Goal: Task Accomplishment & Management: Manage account settings

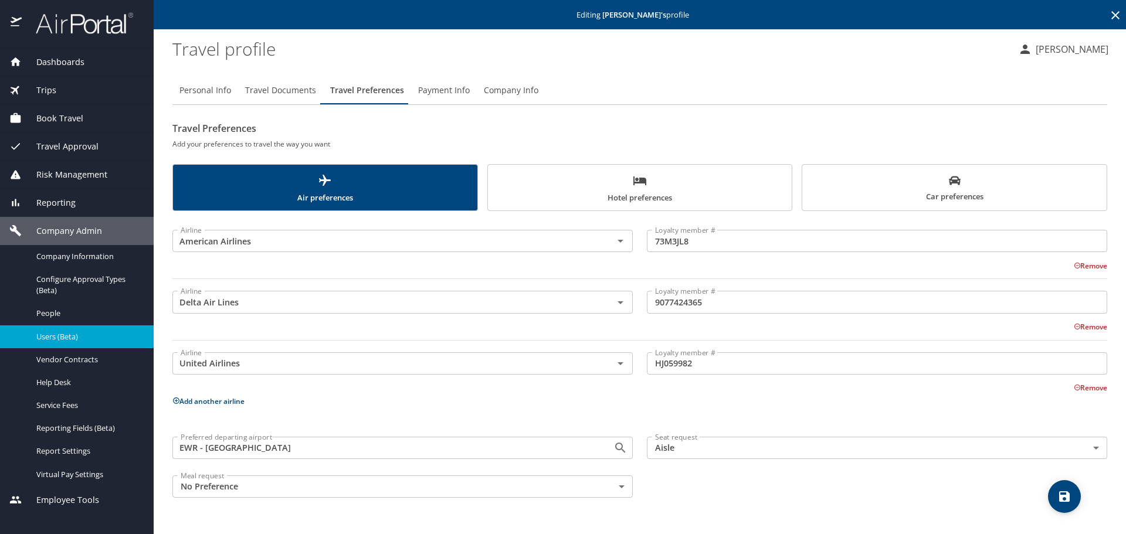
click at [1110, 17] on icon at bounding box center [1116, 15] width 14 height 14
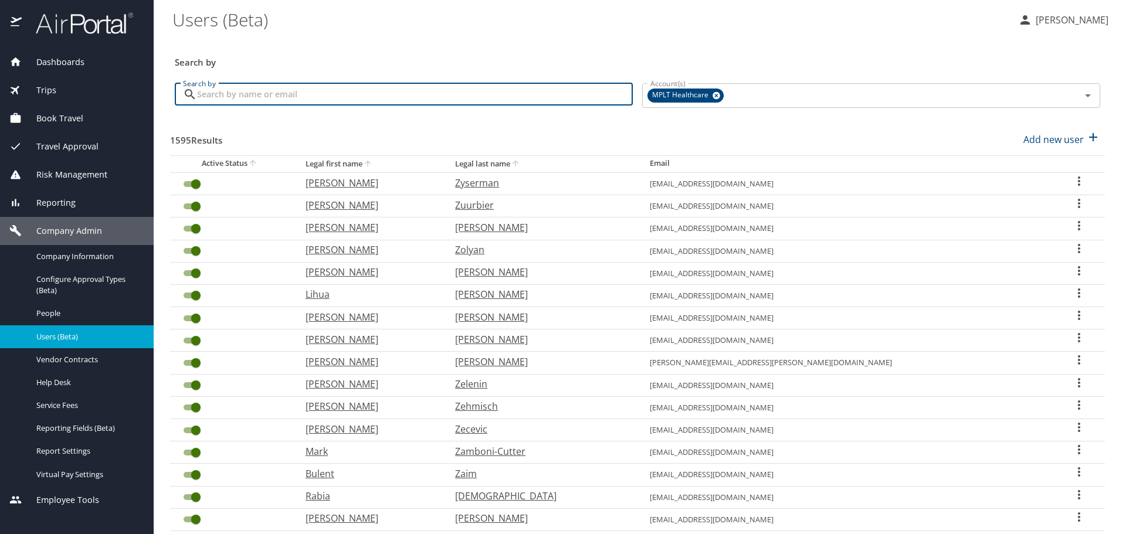
click at [549, 89] on input "Search by" at bounding box center [415, 94] width 436 height 22
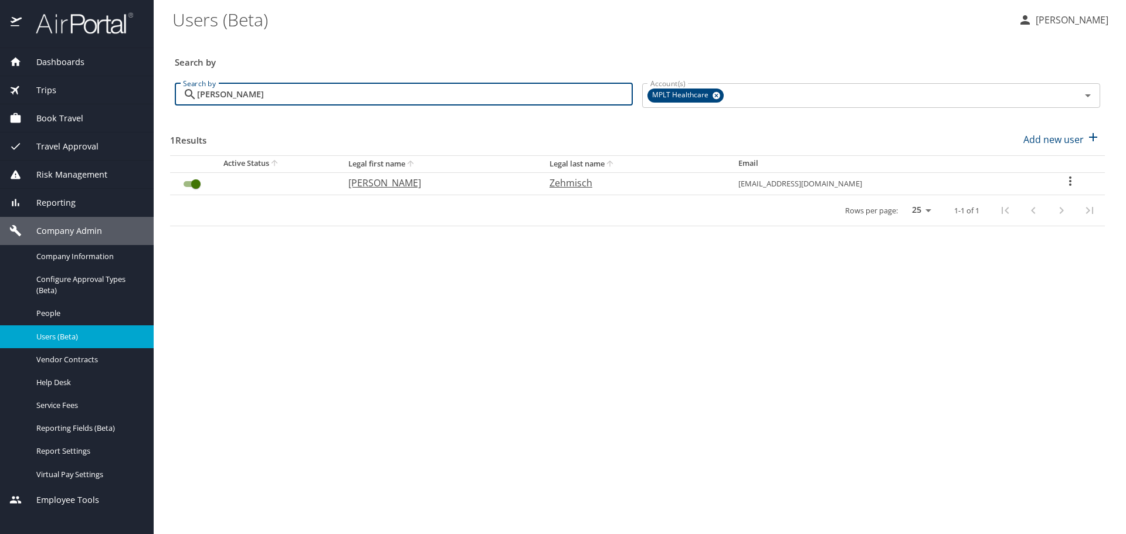
type input "[PERSON_NAME]"
click at [391, 185] on p "[PERSON_NAME]" at bounding box center [437, 183] width 178 height 14
select select "US"
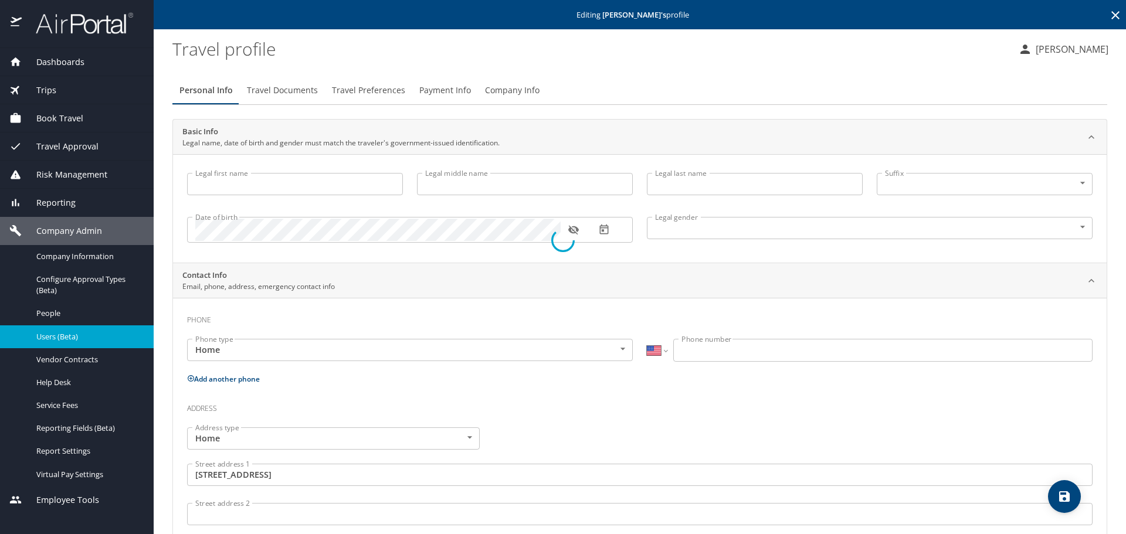
type input "[PERSON_NAME]"
type input "Zehmisch"
type input "[DEMOGRAPHIC_DATA]"
type input "[PERSON_NAME]"
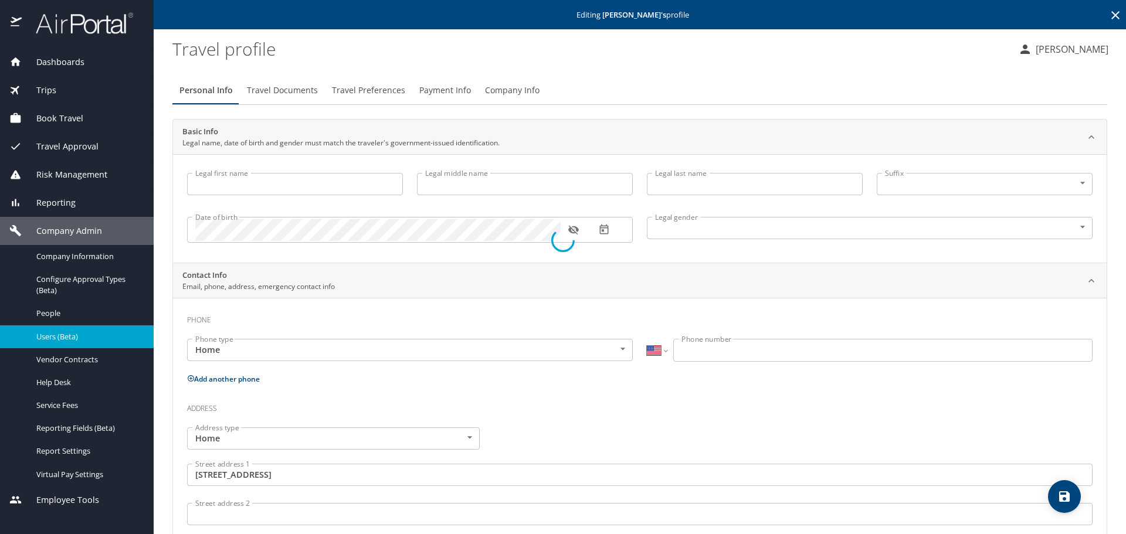
type input "[PERSON_NAME]"
type input "[PHONE_NUMBER]"
type input "[GEOGRAPHIC_DATA]"
type input "[US_STATE]"
select select "US"
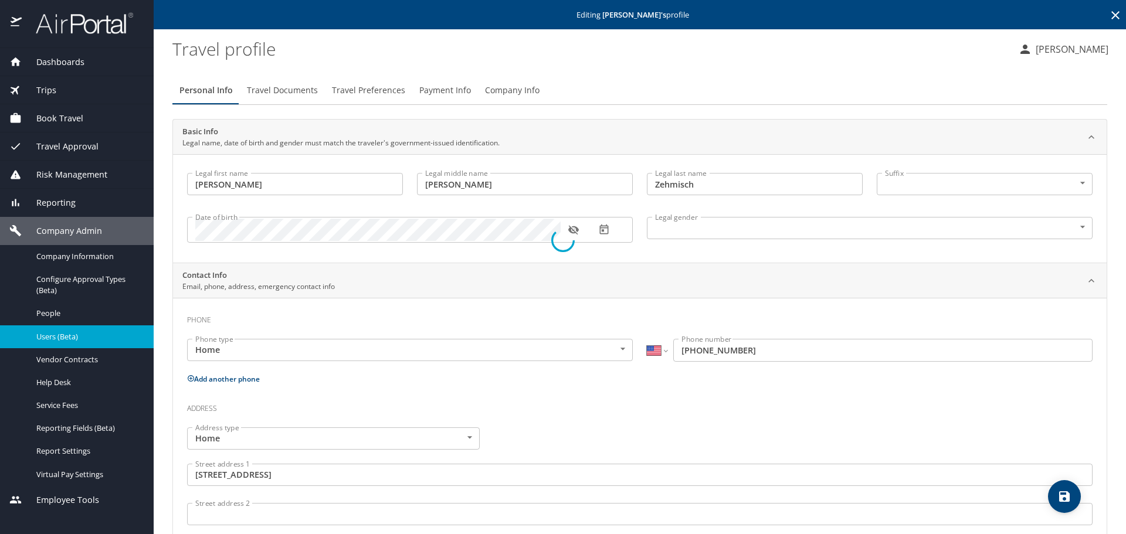
select select "US"
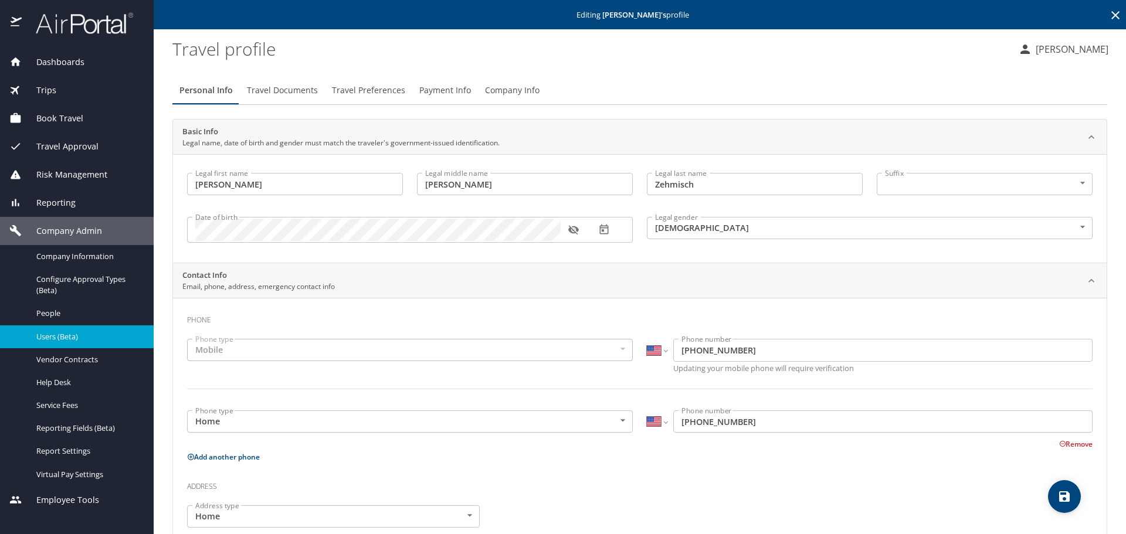
click at [374, 93] on span "Travel Preferences" at bounding box center [368, 90] width 73 height 15
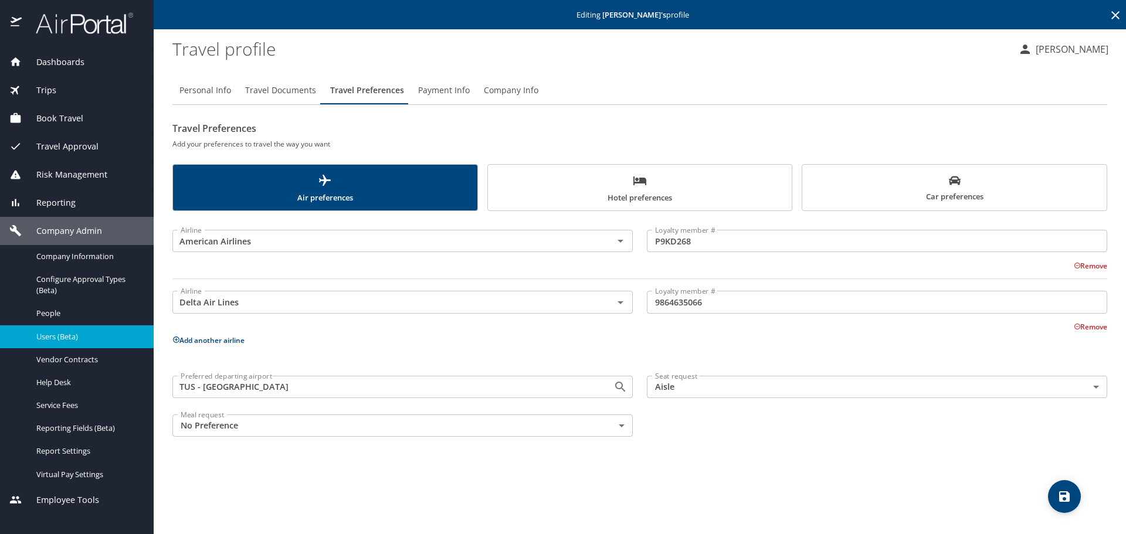
click at [607, 188] on span "Hotel preferences" at bounding box center [640, 189] width 290 height 31
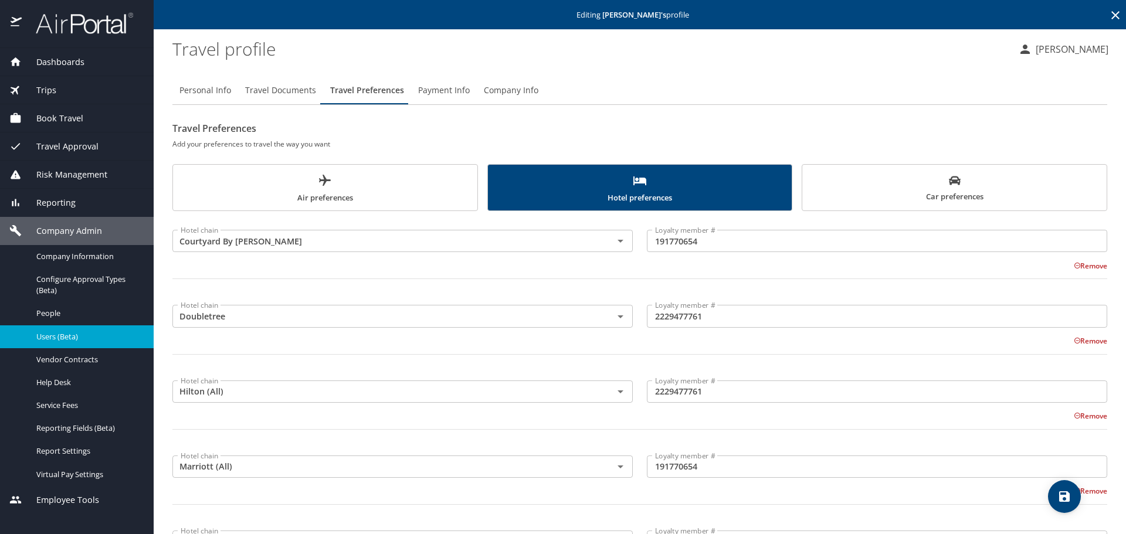
click at [1109, 14] on icon at bounding box center [1116, 15] width 14 height 14
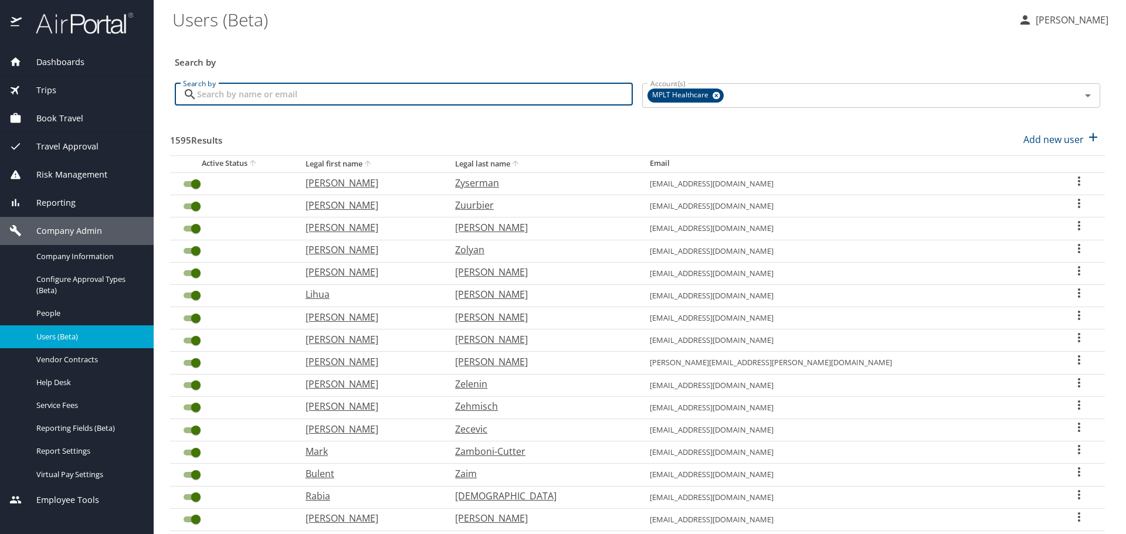
click at [514, 97] on input "Search by" at bounding box center [415, 94] width 436 height 22
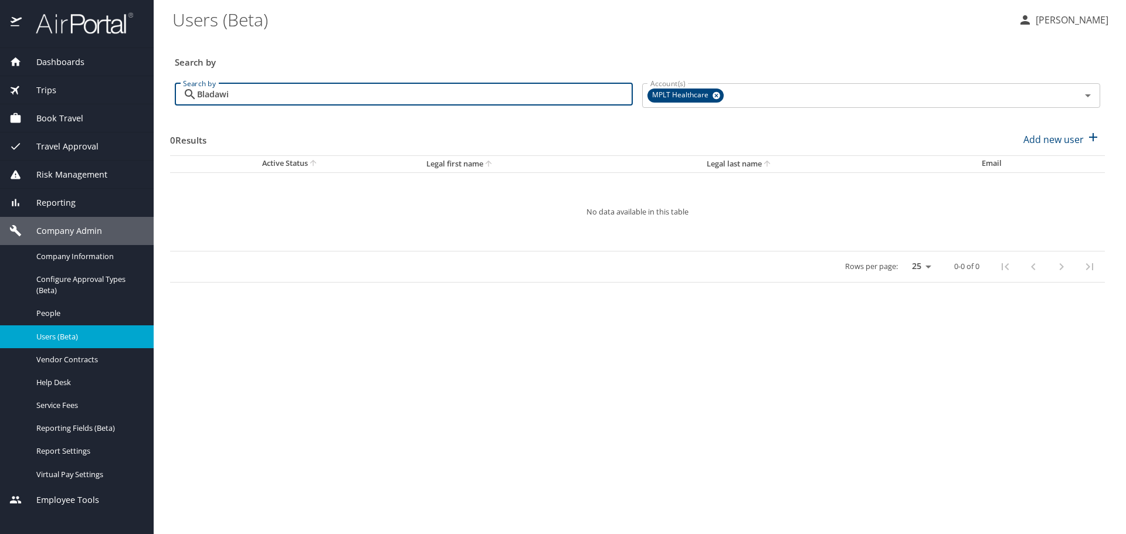
click at [211, 94] on input "Bladawi" at bounding box center [415, 94] width 436 height 22
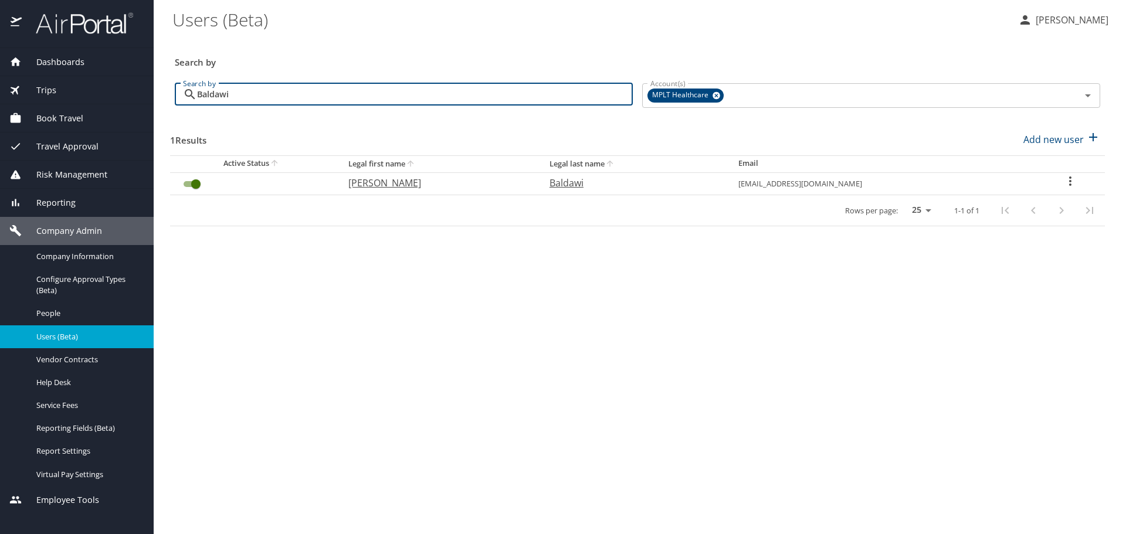
type input "Baldawi"
click at [578, 187] on p "Baldawi" at bounding box center [632, 183] width 165 height 14
select select "US"
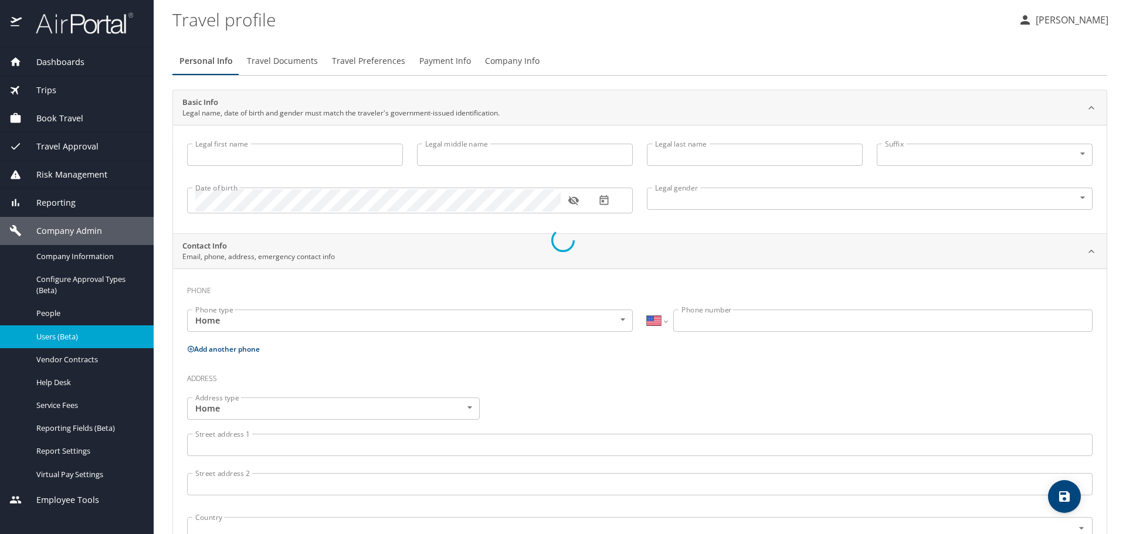
type input "[PERSON_NAME]"
type input "Baldawi"
type input "[DEMOGRAPHIC_DATA]"
type input "[PERSON_NAME]"
type input "Baldawi"
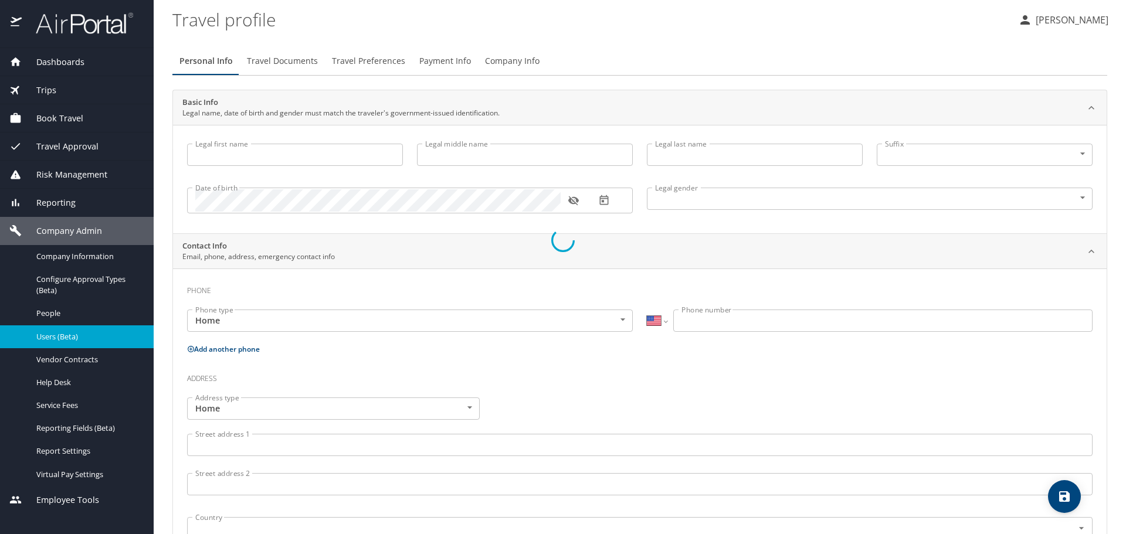
type input "[PHONE_NUMBER]"
select select "US"
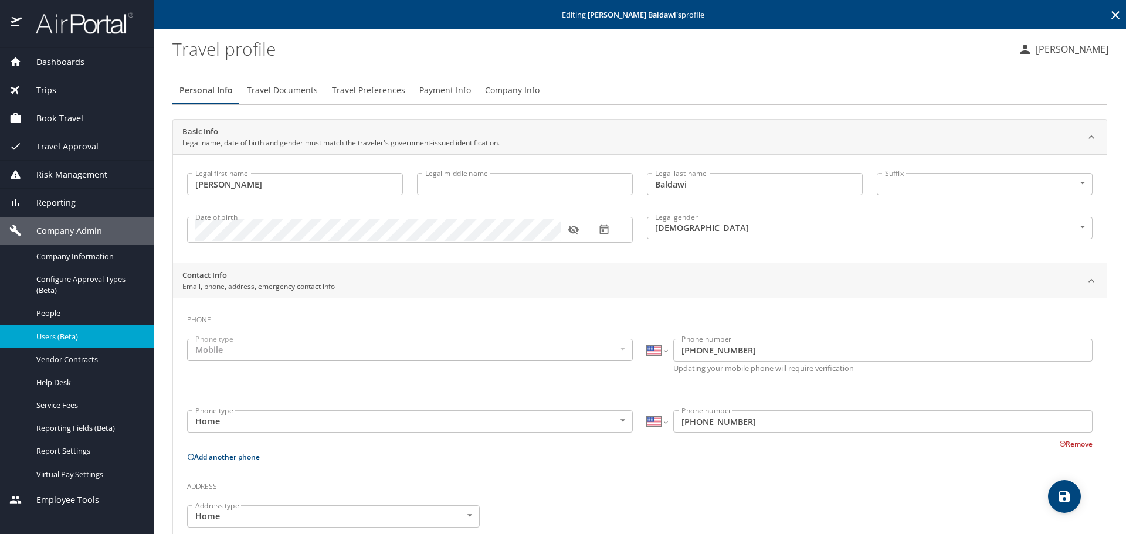
click at [381, 89] on span "Travel Preferences" at bounding box center [368, 90] width 73 height 15
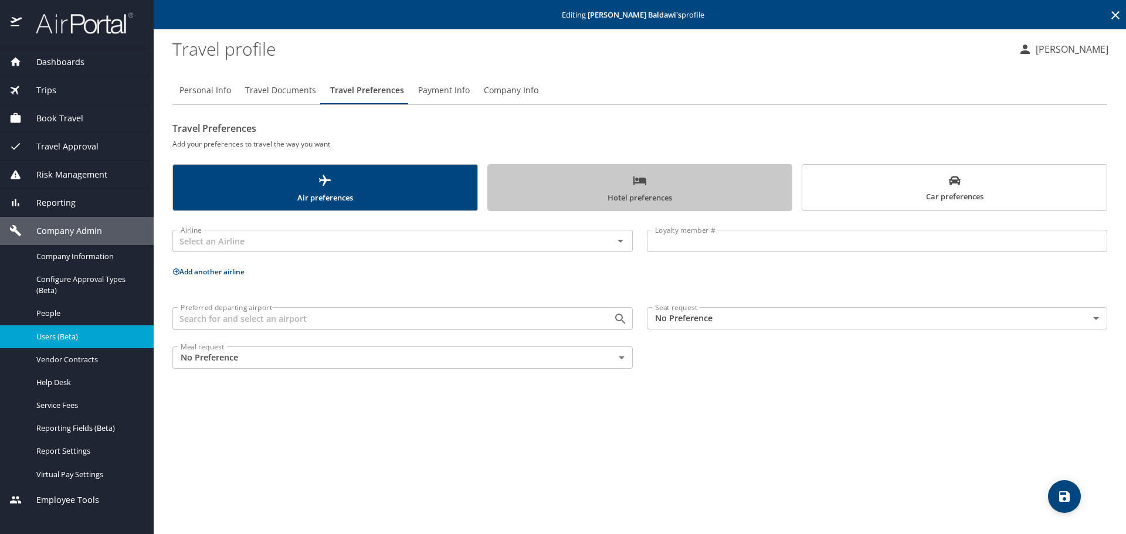
click at [666, 190] on span "Hotel preferences" at bounding box center [640, 189] width 290 height 31
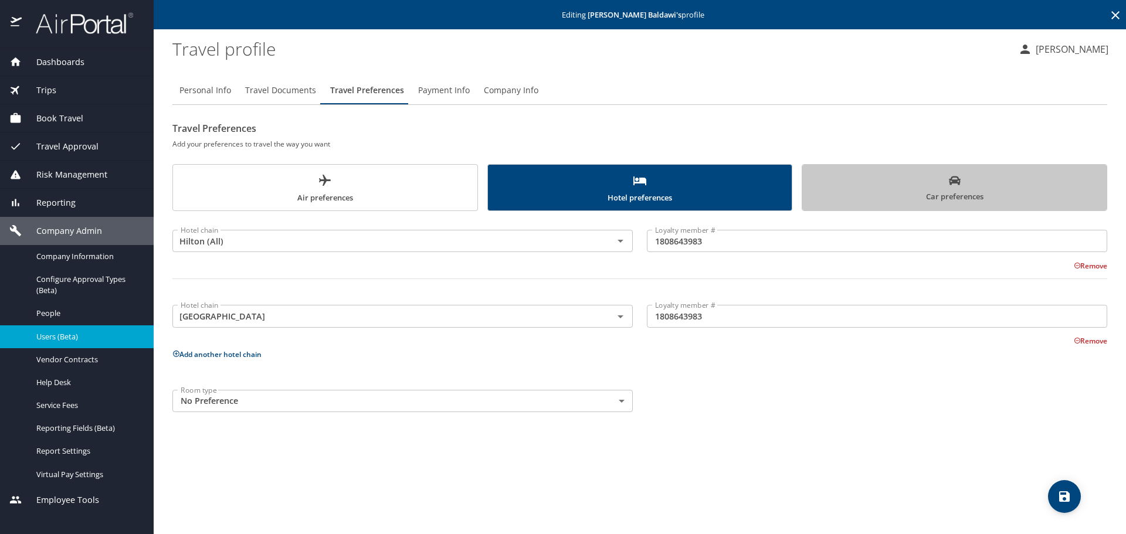
click at [812, 188] on span "Car preferences" at bounding box center [955, 189] width 290 height 29
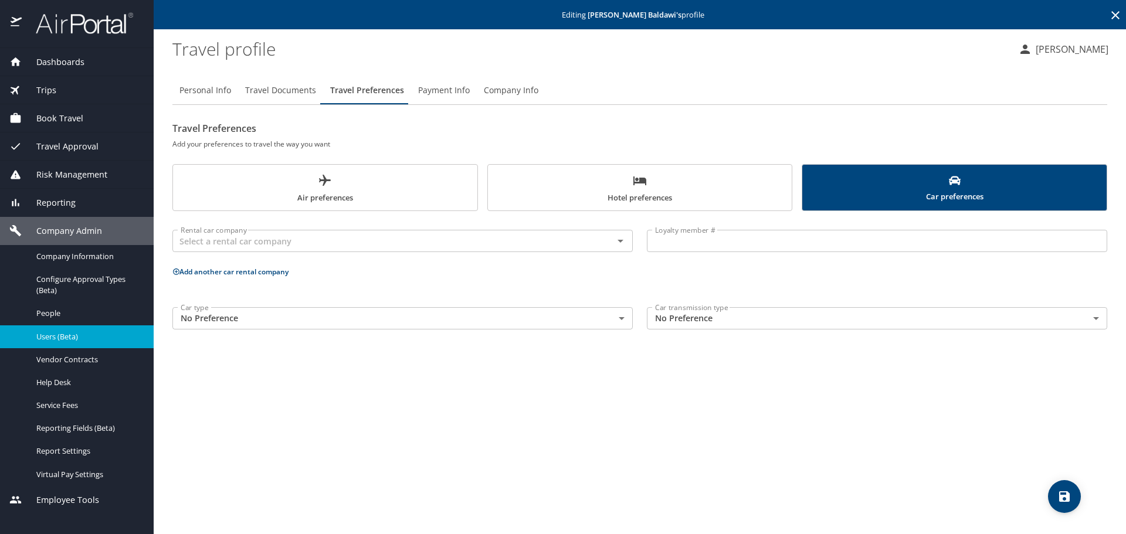
click at [561, 197] on span "Hotel preferences" at bounding box center [640, 189] width 290 height 31
